Goal: Task Accomplishment & Management: Manage account settings

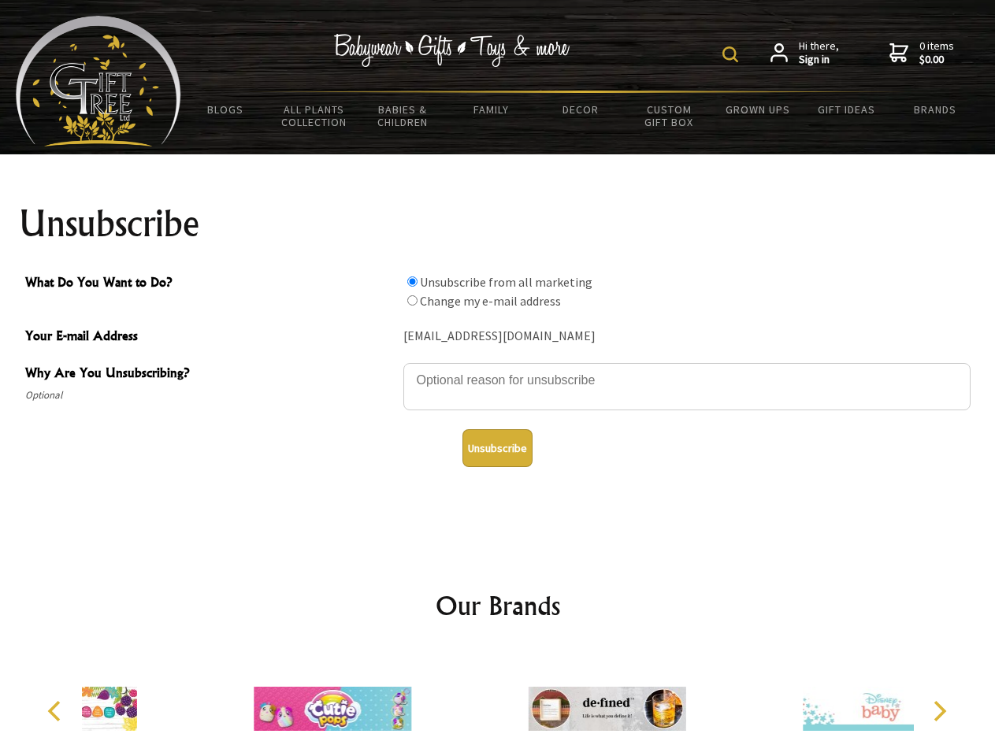
click at [732, 54] on img at bounding box center [730, 54] width 16 height 16
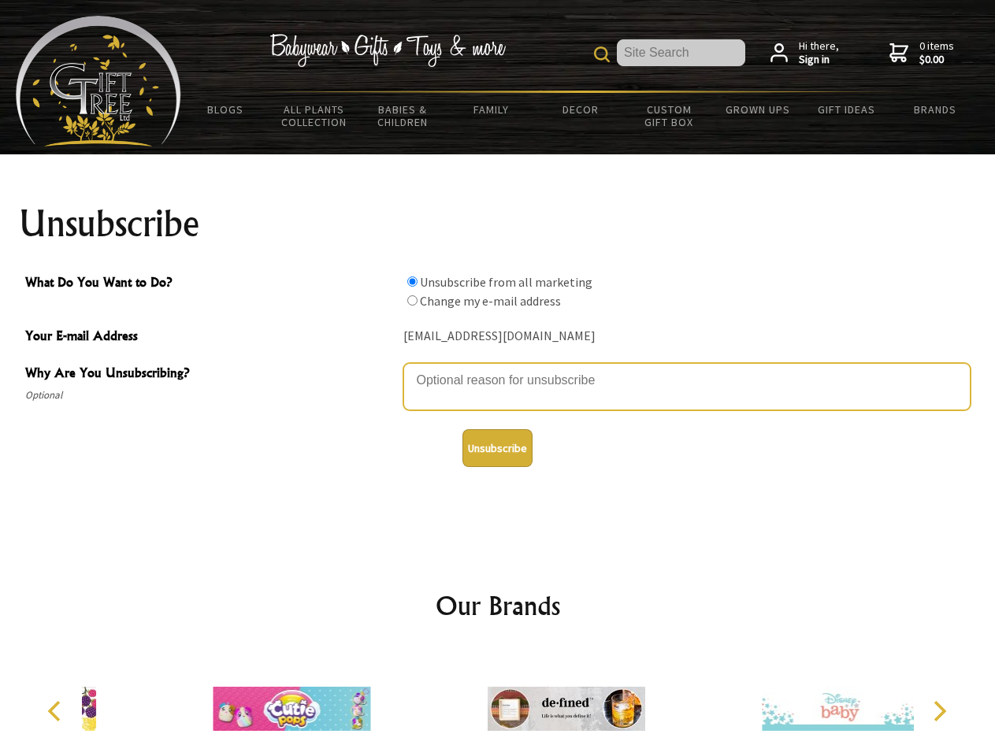
click at [498, 369] on textarea "Why Are You Unsubscribing?" at bounding box center [686, 386] width 567 height 47
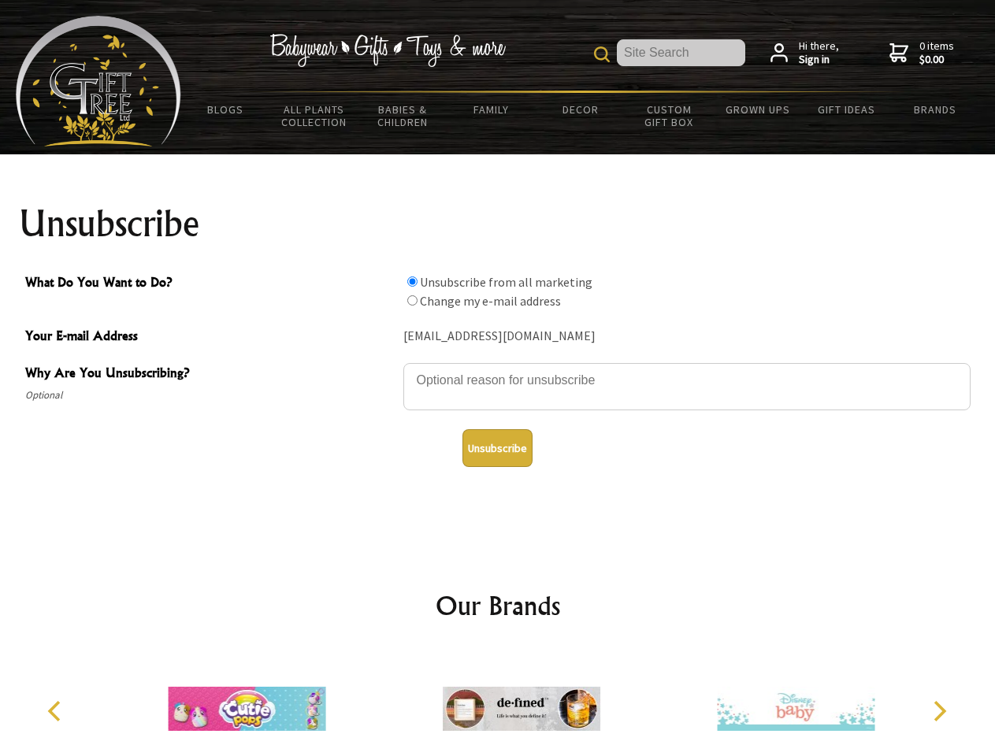
click at [412, 281] on input "What Do You Want to Do?" at bounding box center [412, 281] width 10 height 10
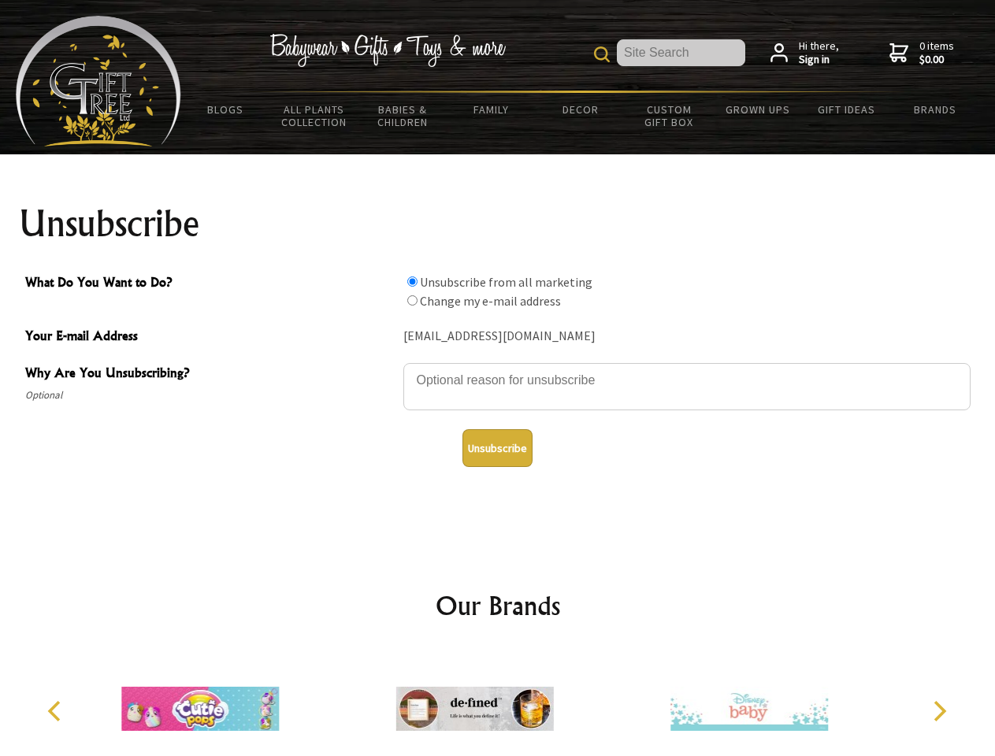
click at [412, 300] on input "What Do You Want to Do?" at bounding box center [412, 300] width 10 height 10
radio input "true"
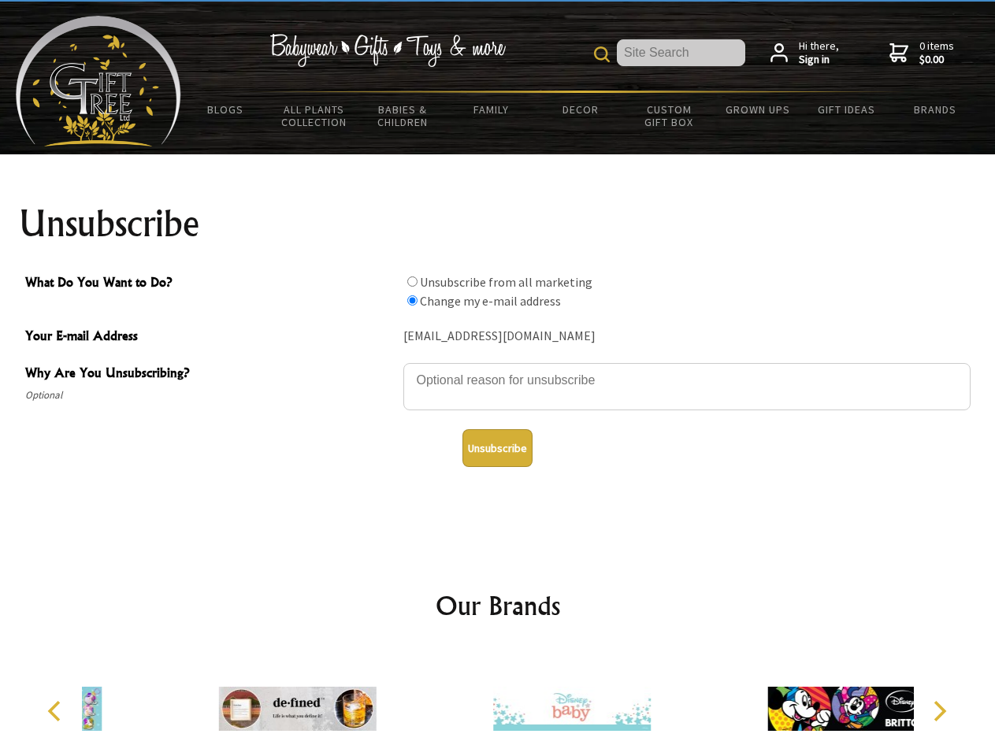
click at [497, 448] on button "Unsubscribe" at bounding box center [497, 448] width 70 height 38
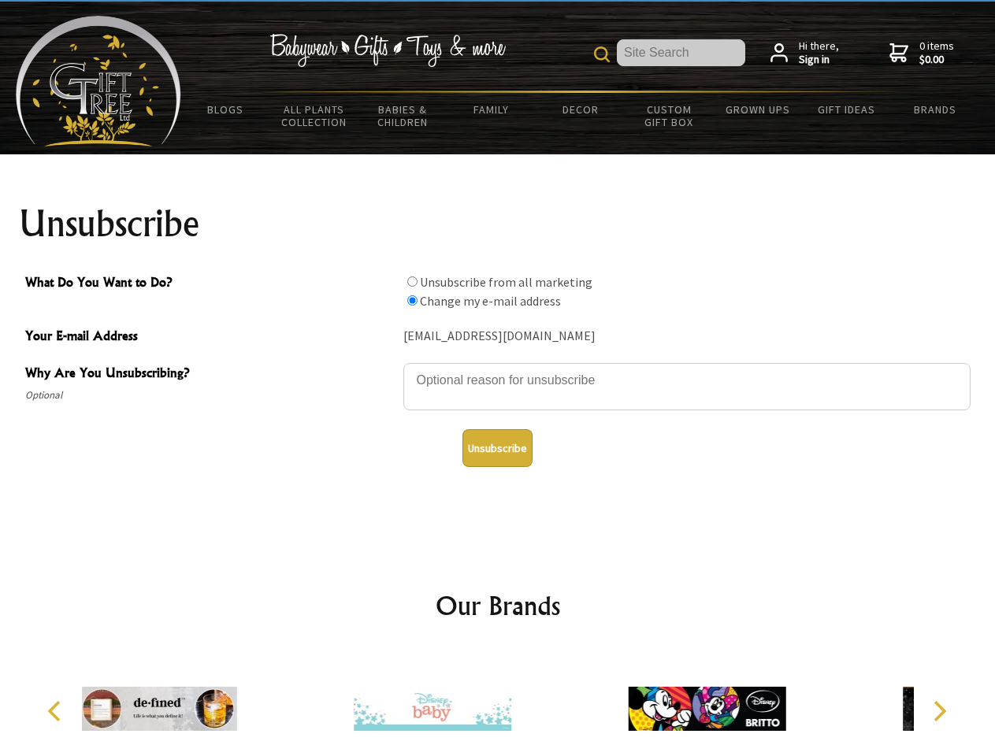
click at [498, 703] on img at bounding box center [433, 709] width 158 height 118
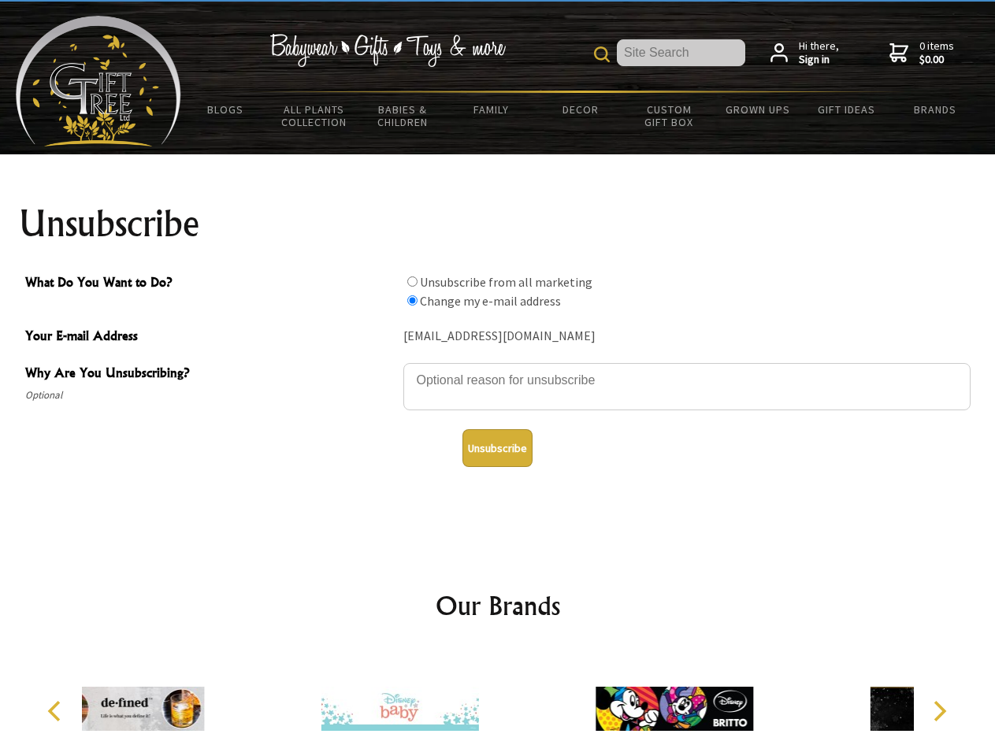
click at [57, 711] on icon "Previous" at bounding box center [56, 711] width 20 height 20
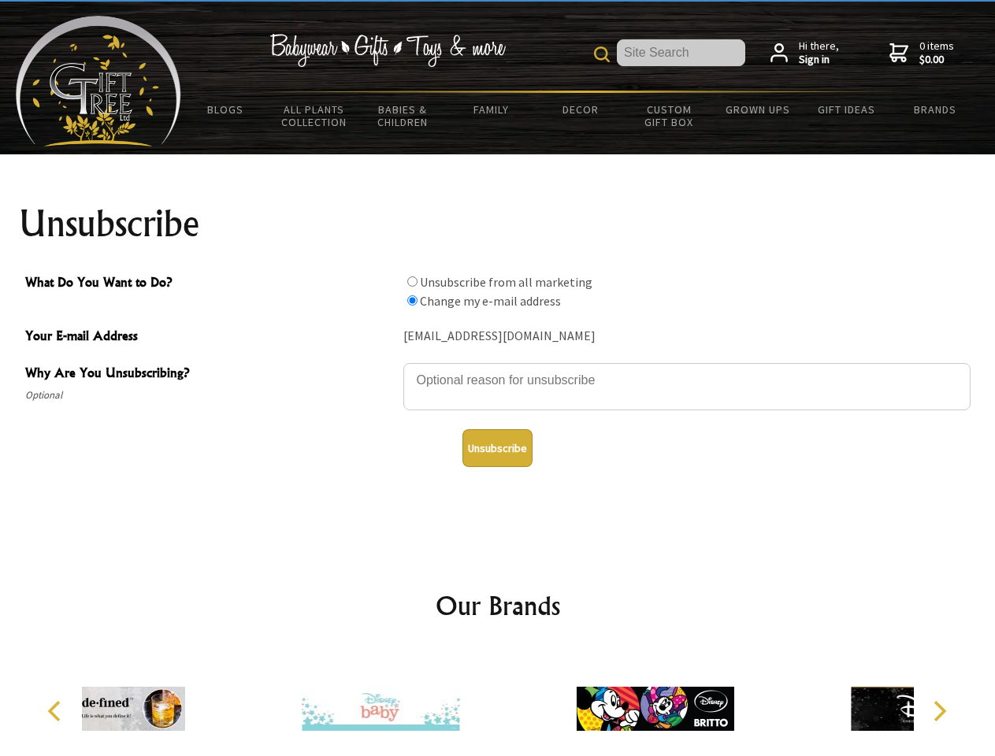
click at [939, 711] on icon "Next" at bounding box center [938, 711] width 20 height 20
